Goal: Book appointment/travel/reservation

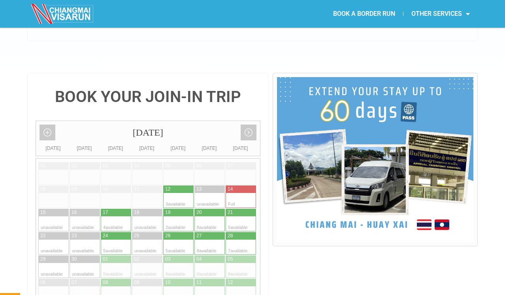
scroll to position [144, 0]
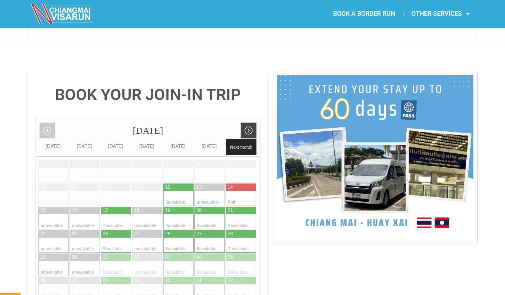
click at [249, 122] on link "Next month" at bounding box center [249, 130] width 16 height 16
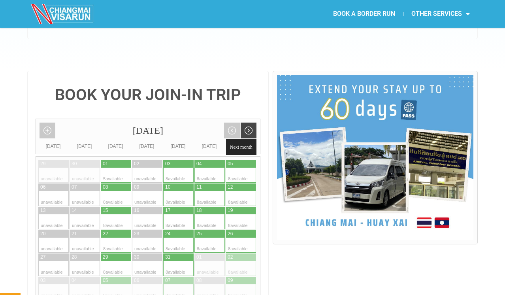
click at [243, 139] on span "Next month" at bounding box center [241, 147] width 30 height 16
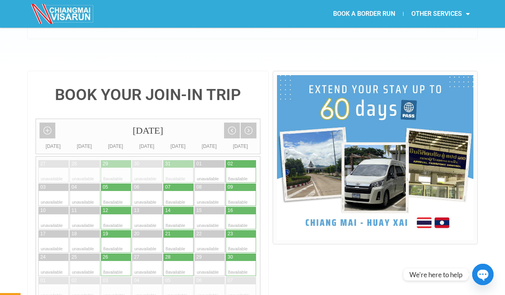
click at [173, 191] on div at bounding box center [170, 198] width 15 height 15
type input "[DATE]"
radio input "true"
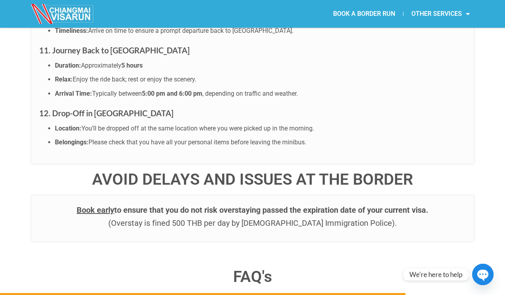
scroll to position [2983, 0]
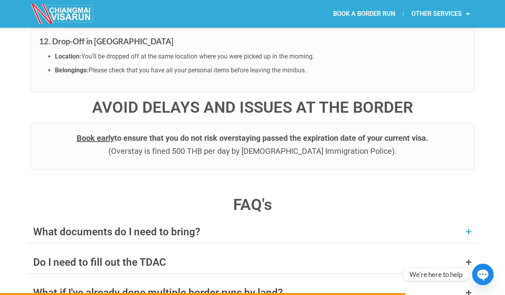
click at [83, 220] on div "What documents do I need to bring?" at bounding box center [252, 231] width 450 height 22
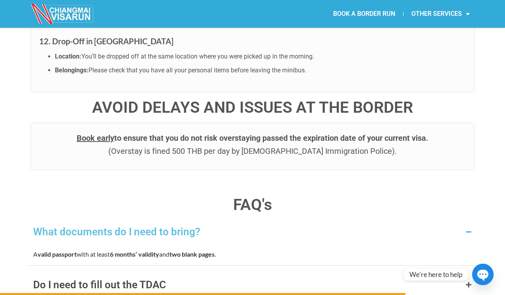
click at [83, 220] on div "What documents do I need to bring?" at bounding box center [252, 231] width 450 height 22
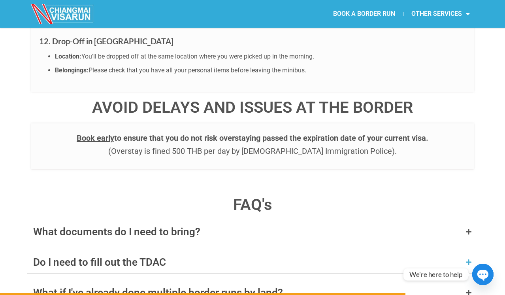
click at [85, 251] on div "Do I need to fill out the TDAC" at bounding box center [252, 262] width 450 height 22
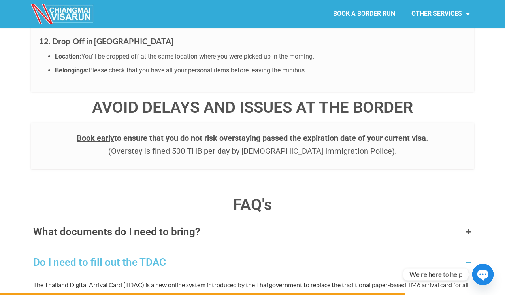
click at [85, 251] on div "Do I need to fill out the TDAC" at bounding box center [252, 262] width 450 height 22
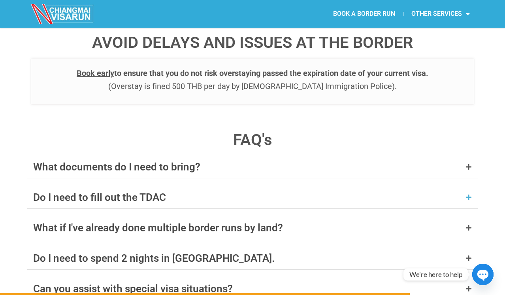
scroll to position [3048, 0]
click at [95, 222] on div "What if I've already done multiple border runs by land?" at bounding box center [158, 227] width 250 height 10
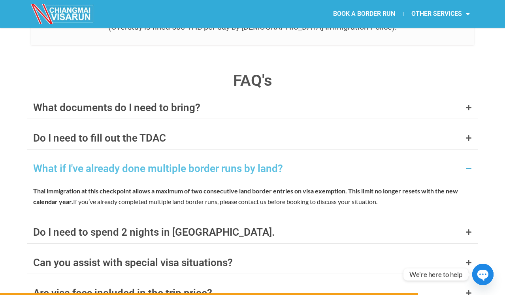
scroll to position [3108, 0]
click at [115, 226] on div "Do I need to spend 2 nights in [GEOGRAPHIC_DATA]." at bounding box center [153, 231] width 241 height 10
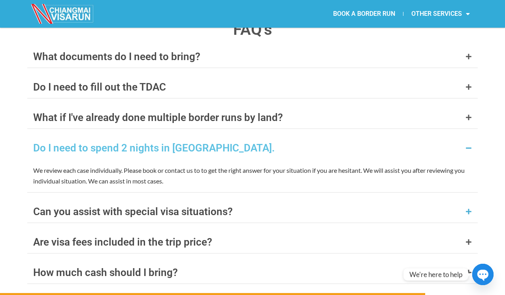
scroll to position [3159, 0]
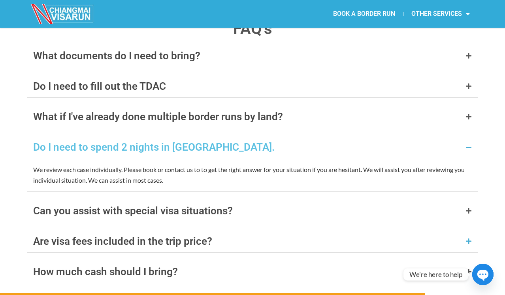
click at [137, 230] on div "Are visa fees included in the trip price?" at bounding box center [252, 241] width 450 height 22
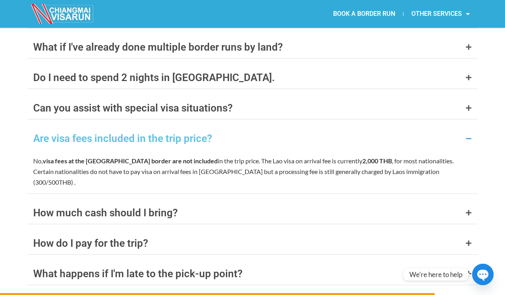
scroll to position [3229, 0]
click at [173, 207] on div "How much cash should I bring?" at bounding box center [105, 212] width 145 height 10
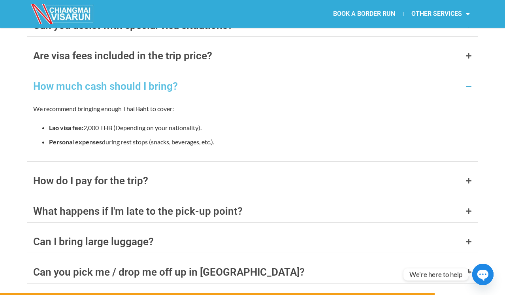
scroll to position [3311, 0]
click at [152, 169] on div "How do I pay for the trip?" at bounding box center [252, 180] width 450 height 22
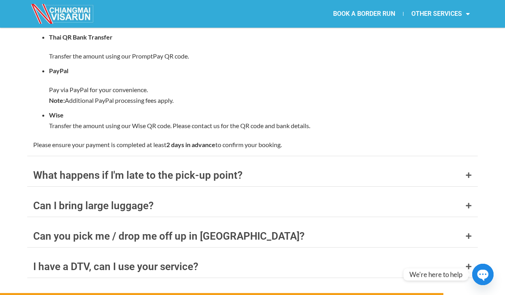
scroll to position [3465, 0]
click at [156, 194] on div "Can I bring large luggage?" at bounding box center [252, 205] width 450 height 22
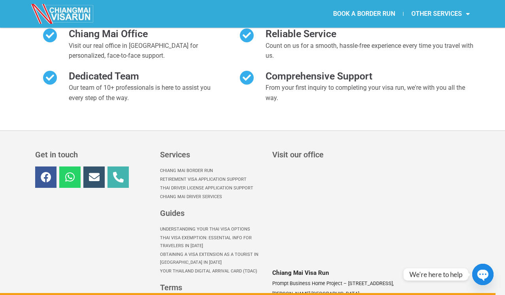
scroll to position [3679, 0]
